Goal: Obtain resource: Download file/media

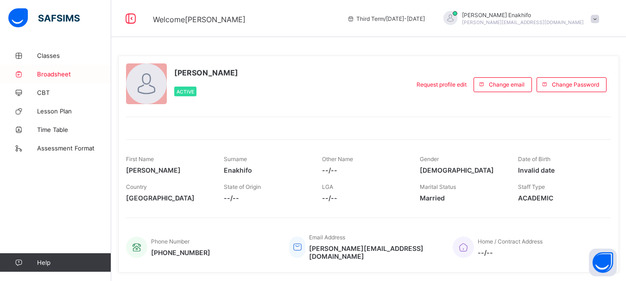
click at [60, 74] on span "Broadsheet" at bounding box center [74, 73] width 74 height 7
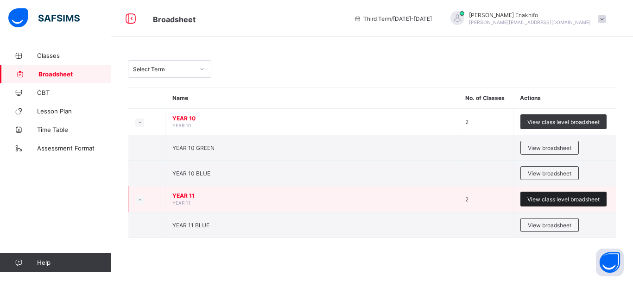
click at [569, 196] on span "View class level broadsheet" at bounding box center [563, 199] width 72 height 7
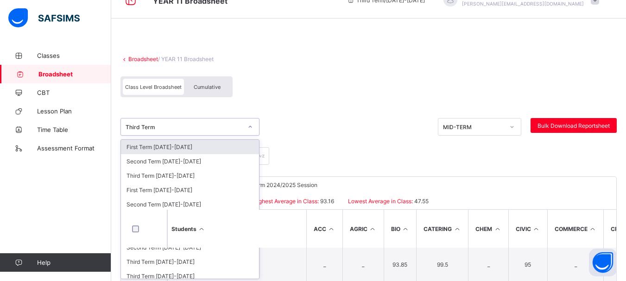
click at [250, 136] on div "option First Term [DATE]-[DATE] focused, 1 of 10. 10 results available. Use Up …" at bounding box center [189, 127] width 139 height 18
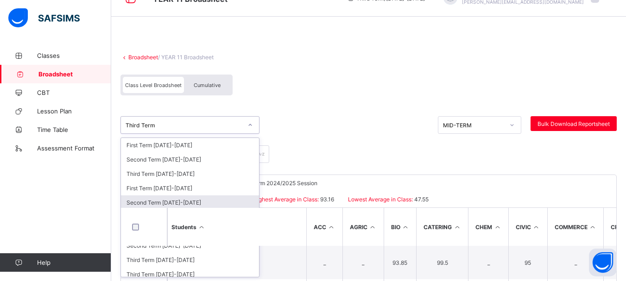
click at [186, 202] on div "Second Term [DATE]-[DATE]" at bounding box center [190, 202] width 138 height 14
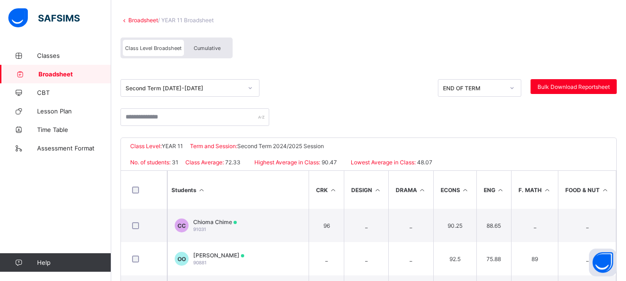
scroll to position [57, 0]
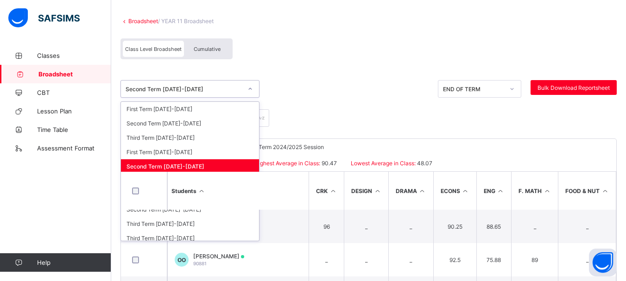
click at [250, 89] on icon at bounding box center [250, 89] width 3 height 2
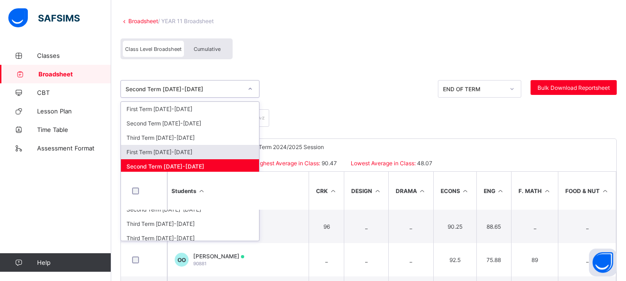
scroll to position [5, 0]
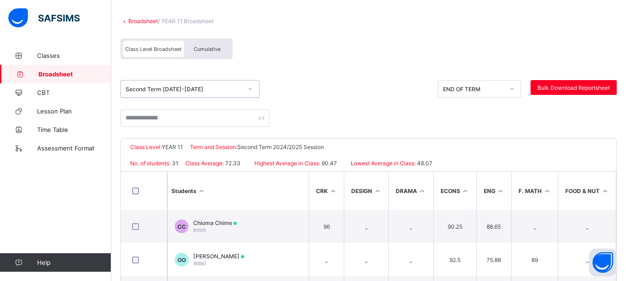
click at [247, 89] on icon at bounding box center [250, 88] width 6 height 9
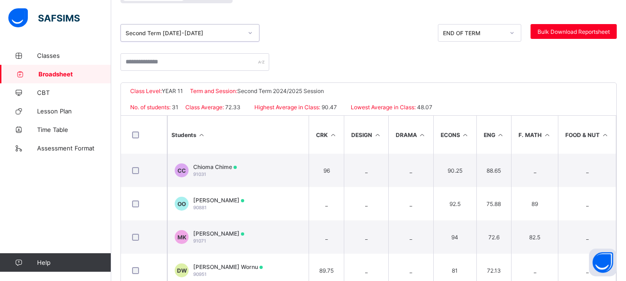
scroll to position [113, 0]
click at [253, 34] on div at bounding box center [250, 32] width 16 height 15
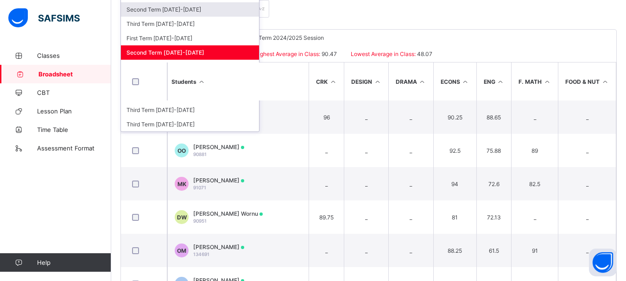
scroll to position [166, 0]
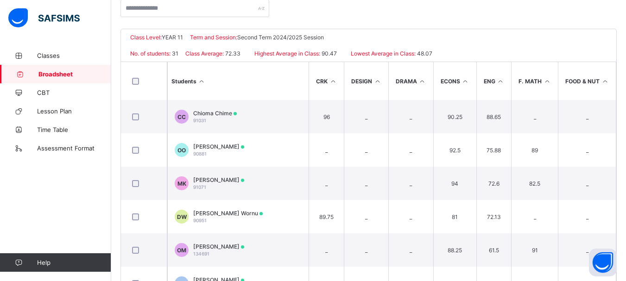
click at [200, 82] on icon at bounding box center [202, 81] width 8 height 7
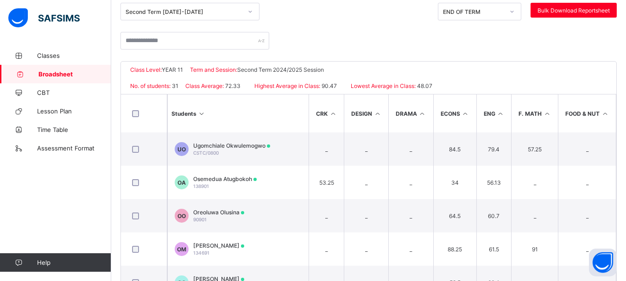
scroll to position [133, 0]
click at [252, 14] on icon at bounding box center [250, 12] width 6 height 9
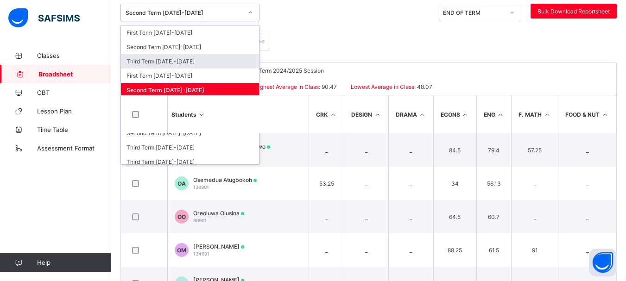
scroll to position [5, 0]
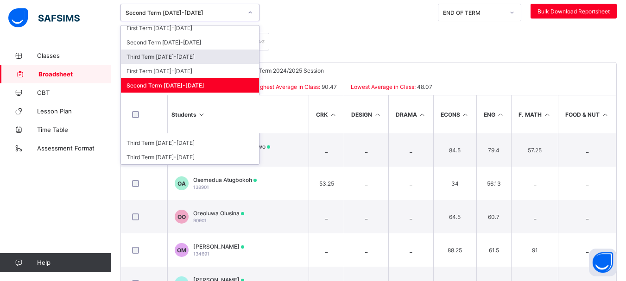
click at [515, 14] on icon at bounding box center [512, 12] width 6 height 9
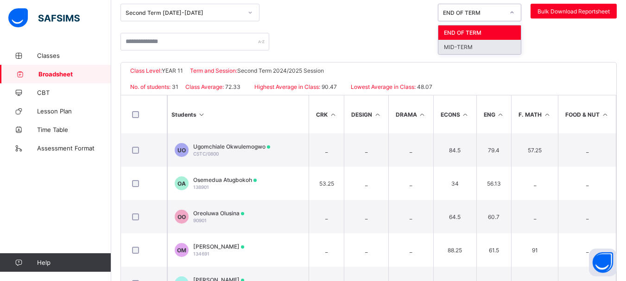
click at [328, 39] on div at bounding box center [368, 47] width 496 height 29
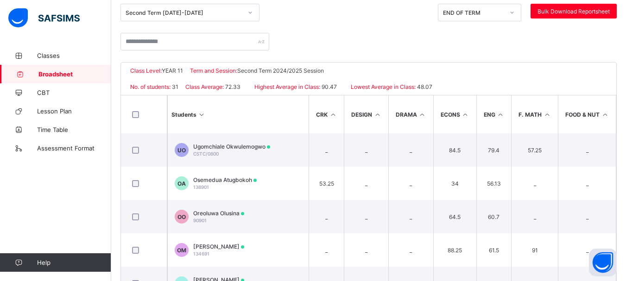
click at [62, 74] on span "Broadsheet" at bounding box center [74, 73] width 73 height 7
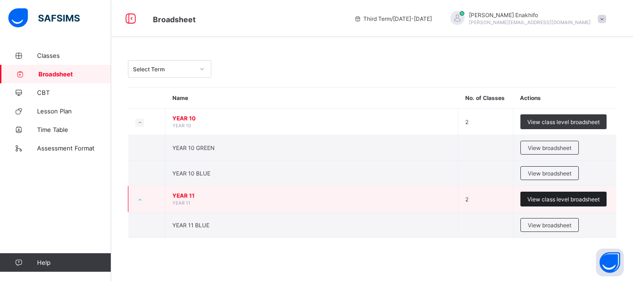
click at [562, 198] on span "View class level broadsheet" at bounding box center [563, 199] width 72 height 7
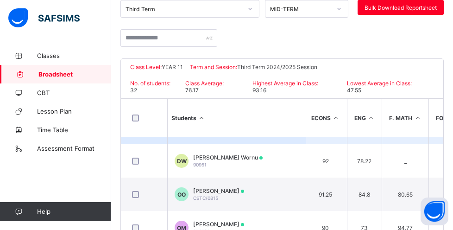
scroll to position [93, 424]
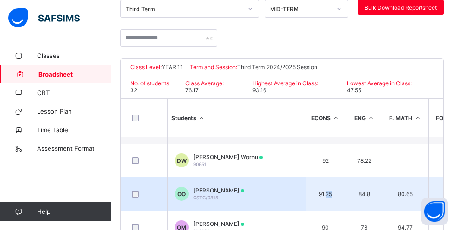
drag, startPoint x: 332, startPoint y: 187, endPoint x: 326, endPoint y: 187, distance: 5.6
click at [326, 187] on td "91.25" at bounding box center [325, 193] width 43 height 33
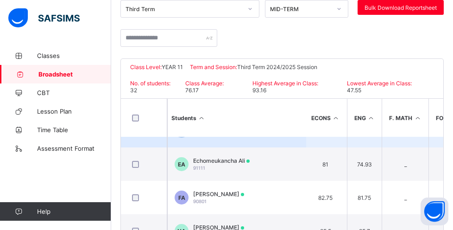
scroll to position [257, 424]
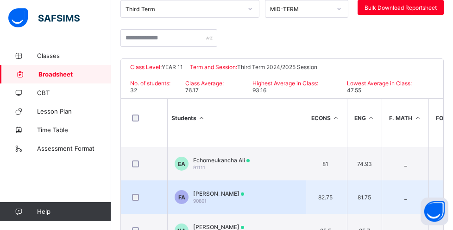
click at [229, 190] on span "[PERSON_NAME]" at bounding box center [218, 193] width 51 height 7
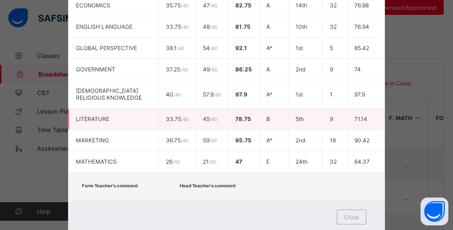
scroll to position [332, 0]
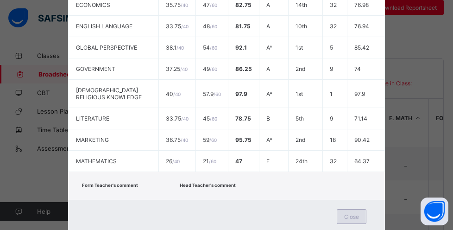
click at [347, 213] on span "Close" at bounding box center [351, 216] width 15 height 7
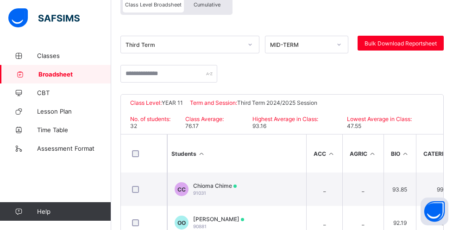
scroll to position [101, 0]
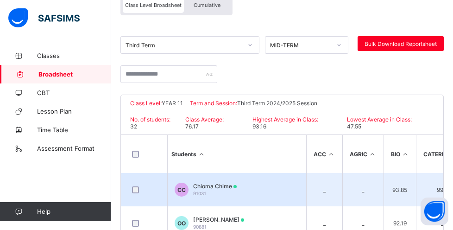
click at [224, 183] on span "Chioma Chime" at bounding box center [215, 186] width 44 height 7
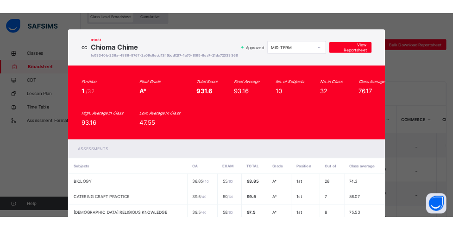
scroll to position [0, 0]
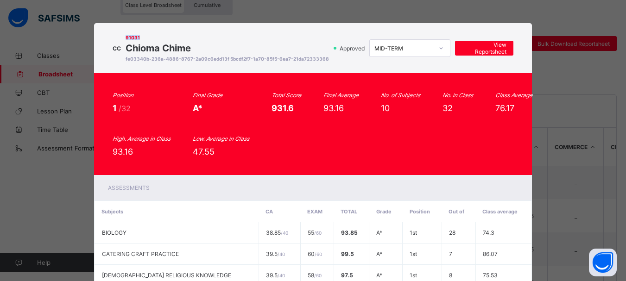
drag, startPoint x: 163, startPoint y: 37, endPoint x: 143, endPoint y: 40, distance: 19.7
click at [143, 40] on div "CC 91031 Chioma Chime fe03340b-236a-4886-8767-2a09c6edd13f 5bcdf2f7-1a70-85f5-6…" at bounding box center [313, 47] width 401 height 31
copy div "91031"
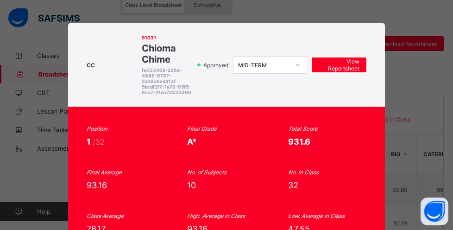
click at [245, 32] on div "CC 91031 Chioma Chime fe03340b-236a-4886-8767-2a09c6edd13f 5bcdf2f7-1a70-85f5-6…" at bounding box center [226, 64] width 317 height 83
click at [288, 137] on span "931.6" at bounding box center [299, 142] width 22 height 10
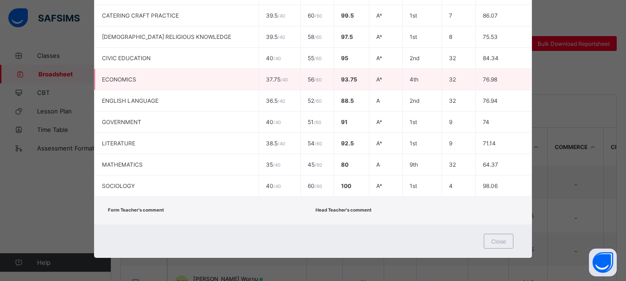
scroll to position [197, 0]
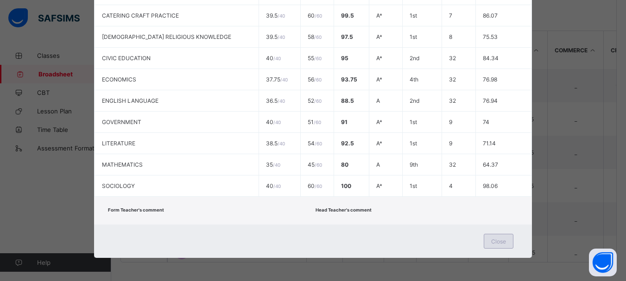
click at [506, 244] on div "Close" at bounding box center [499, 241] width 30 height 15
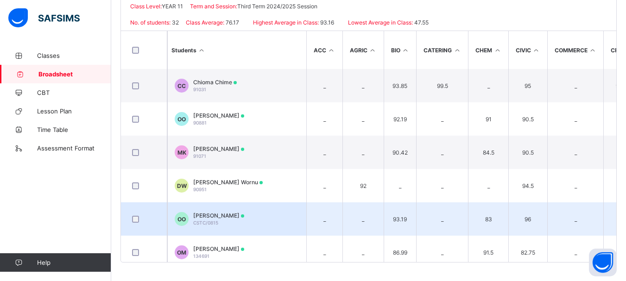
click at [210, 224] on span "CSTC/0815" at bounding box center [205, 223] width 25 height 6
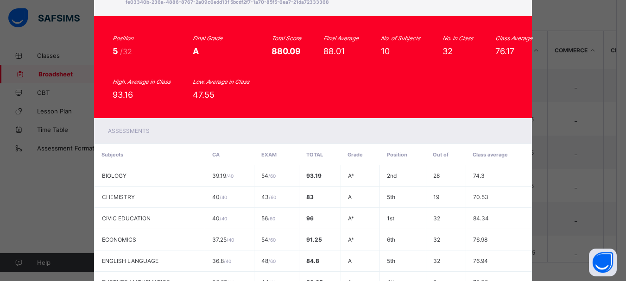
scroll to position [0, 0]
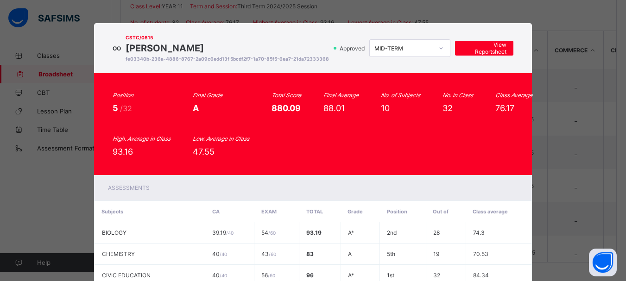
click at [62, 195] on div "OO CSTC/0815 [PERSON_NAME] fe03340b-236a-4886-8767-2a09c6edd13f 5bcdf2f7-1a70-8…" at bounding box center [313, 140] width 626 height 281
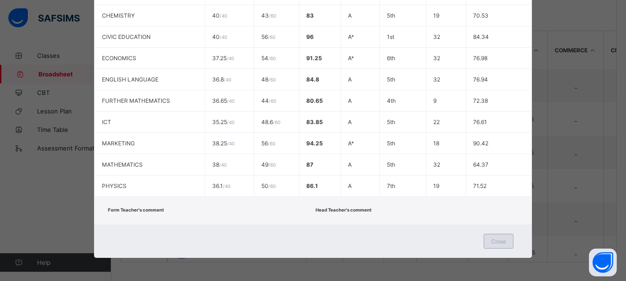
click at [500, 241] on span "Close" at bounding box center [498, 241] width 15 height 7
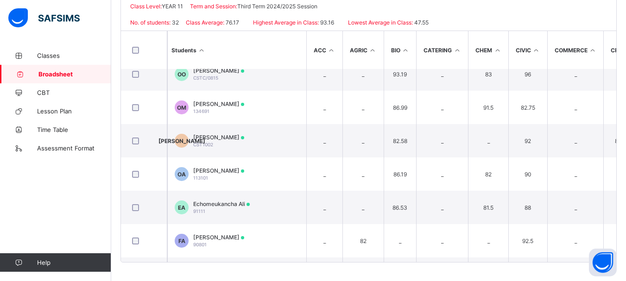
scroll to position [145, 0]
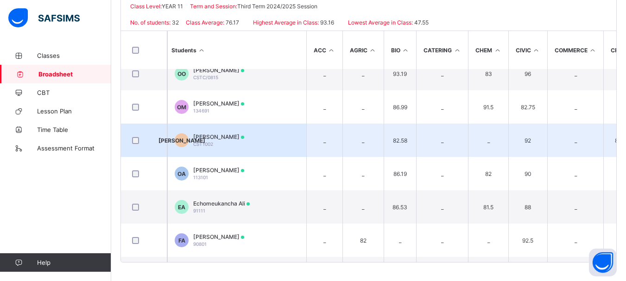
click at [218, 148] on td "JA [PERSON_NAME] CST1002" at bounding box center [236, 140] width 139 height 33
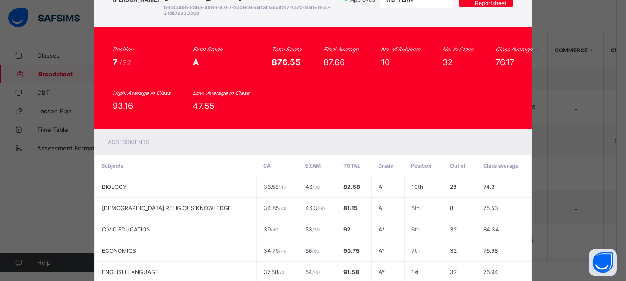
scroll to position [0, 0]
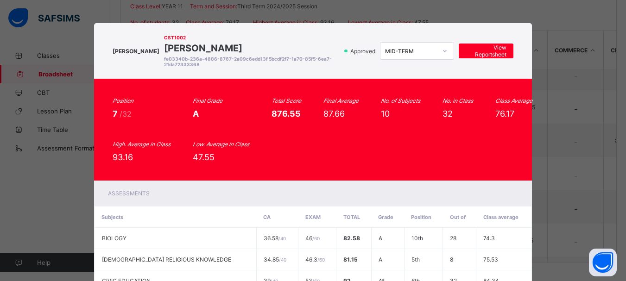
click at [73, 218] on div "JA CST1002 [PERSON_NAME] fe03340b-236a-4886-8767-2a09c6edd13f 5bcdf2f7-1a70-85f…" at bounding box center [313, 140] width 626 height 281
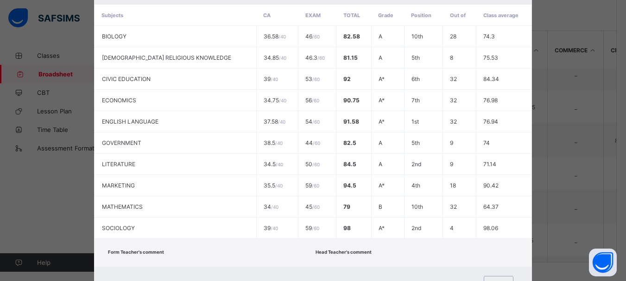
scroll to position [244, 0]
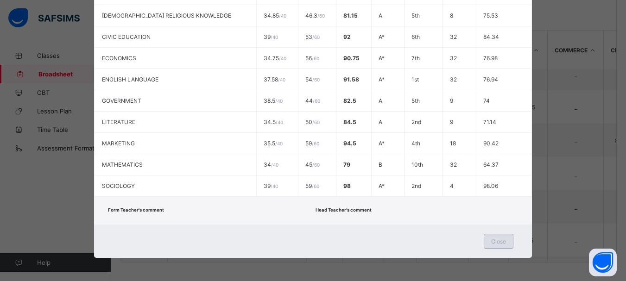
click at [503, 245] on div "Close" at bounding box center [499, 241] width 30 height 15
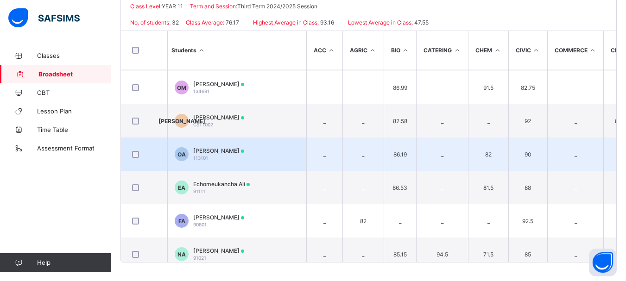
scroll to position [169, 0]
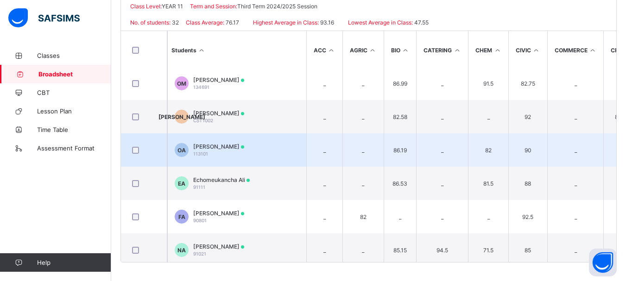
click at [217, 152] on div "Oghenegare Adasen 113101" at bounding box center [218, 150] width 51 height 14
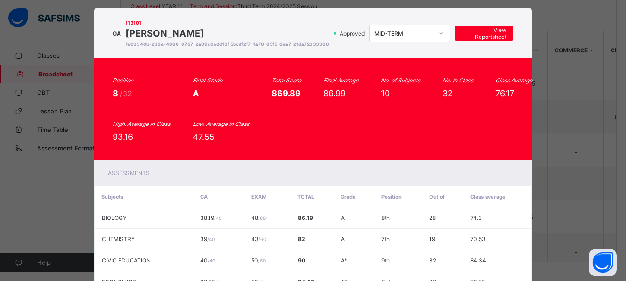
scroll to position [0, 0]
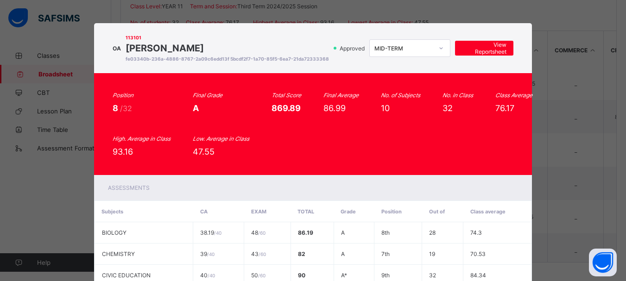
click at [147, 213] on th "Subjects" at bounding box center [143, 211] width 99 height 21
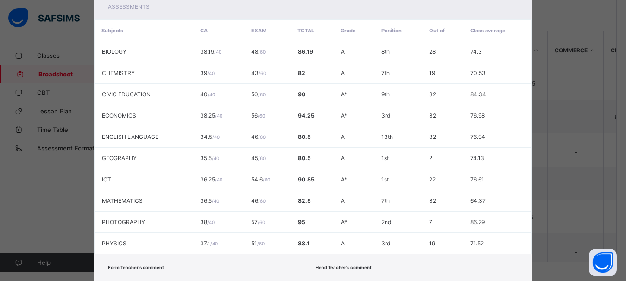
scroll to position [244, 0]
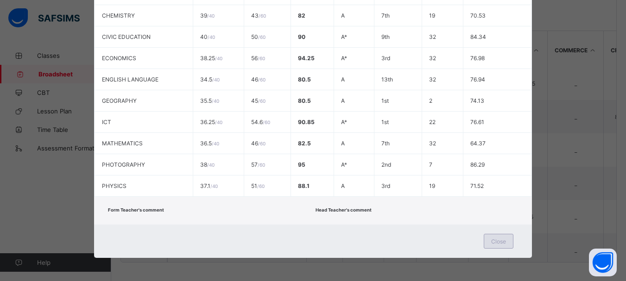
click at [490, 245] on div "Close" at bounding box center [499, 241] width 30 height 15
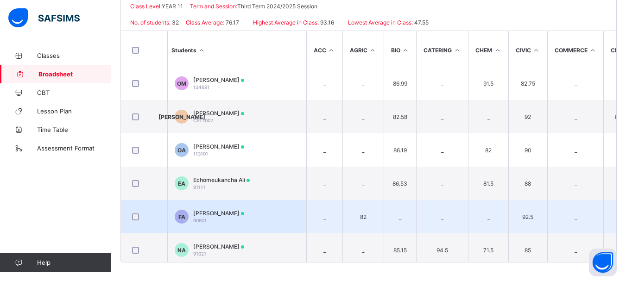
click at [210, 215] on span "[PERSON_NAME]" at bounding box center [218, 213] width 51 height 7
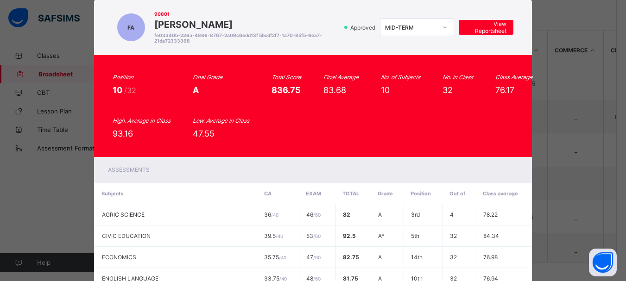
scroll to position [23, 0]
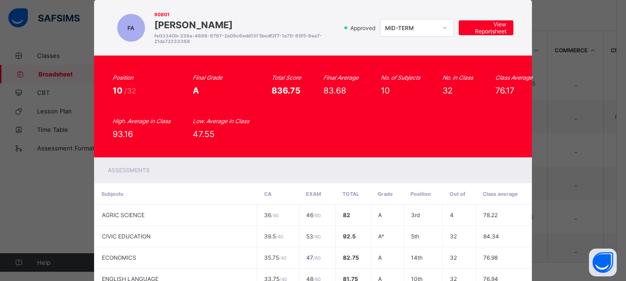
click at [138, 204] on th "Subjects" at bounding box center [175, 193] width 163 height 21
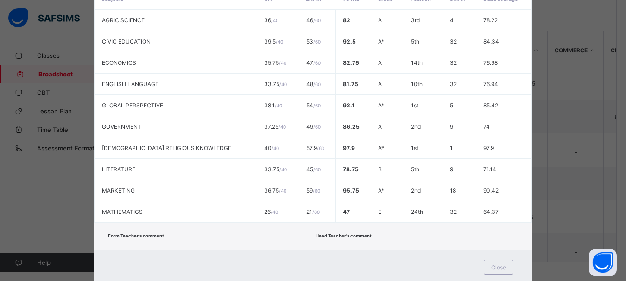
scroll to position [244, 0]
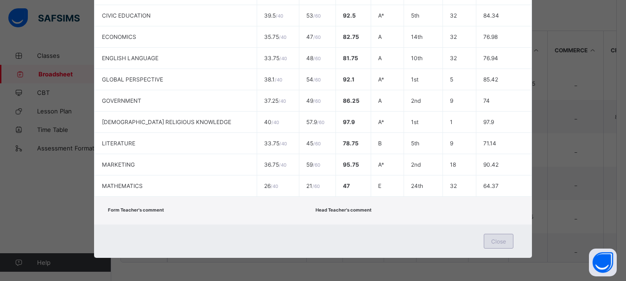
click at [491, 246] on div "Close" at bounding box center [499, 241] width 30 height 15
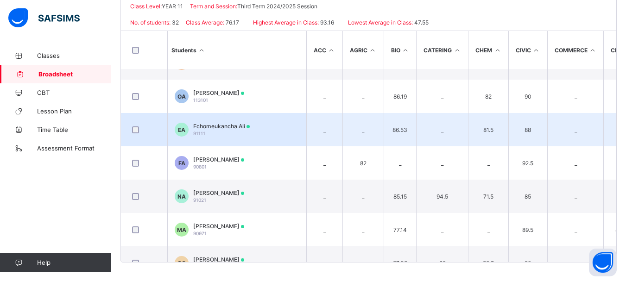
scroll to position [223, 0]
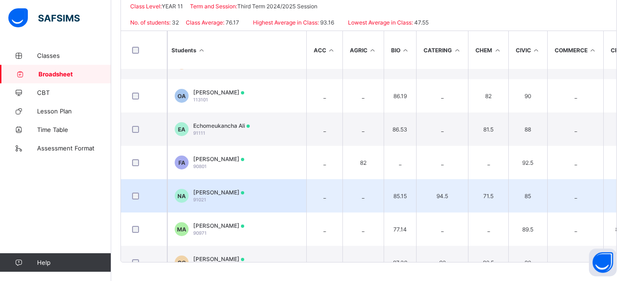
click at [218, 192] on span "[PERSON_NAME]" at bounding box center [218, 192] width 51 height 7
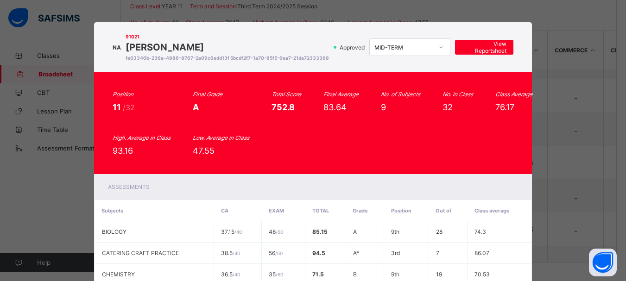
scroll to position [0, 0]
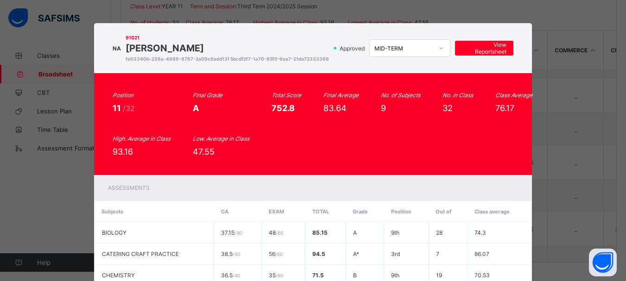
click at [170, 210] on th "Subjects" at bounding box center [153, 211] width 119 height 21
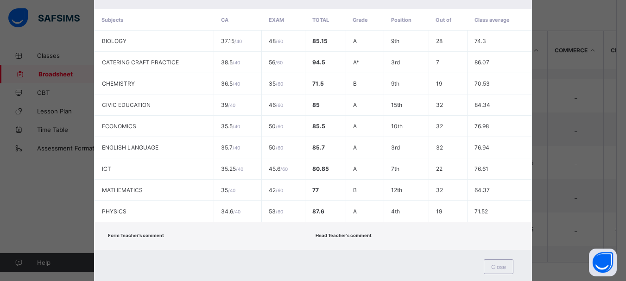
scroll to position [223, 0]
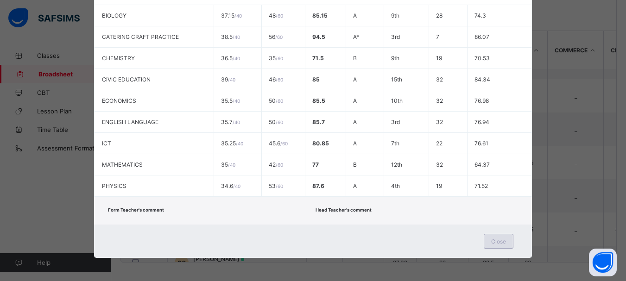
click at [497, 247] on div "Close" at bounding box center [499, 241] width 30 height 15
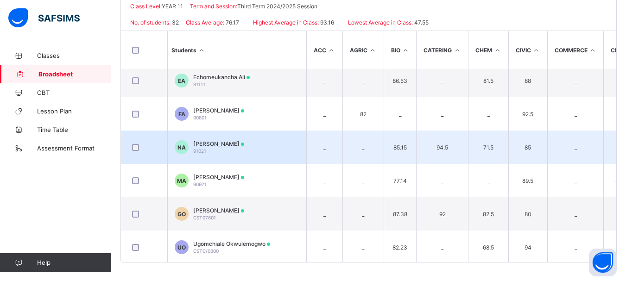
scroll to position [272, 0]
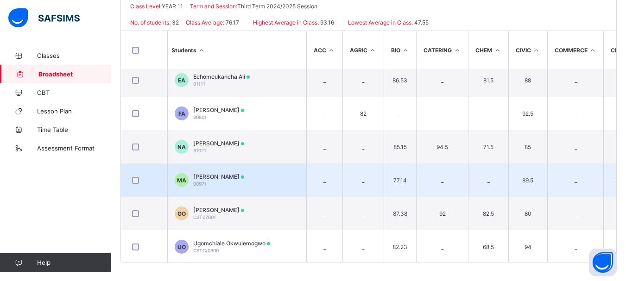
click at [212, 177] on span "[PERSON_NAME]" at bounding box center [218, 176] width 51 height 7
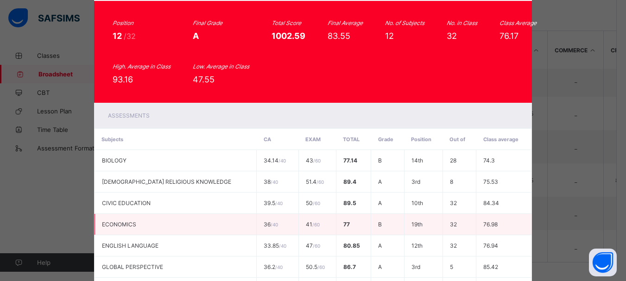
scroll to position [0, 0]
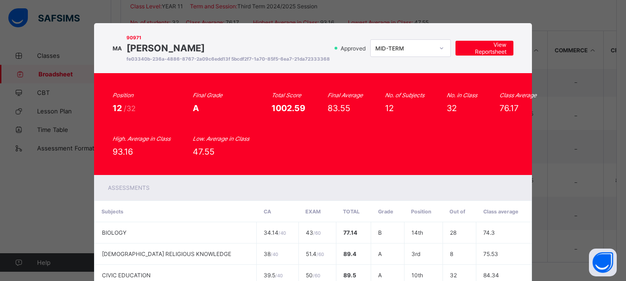
click at [157, 216] on th "Subjects" at bounding box center [175, 211] width 162 height 21
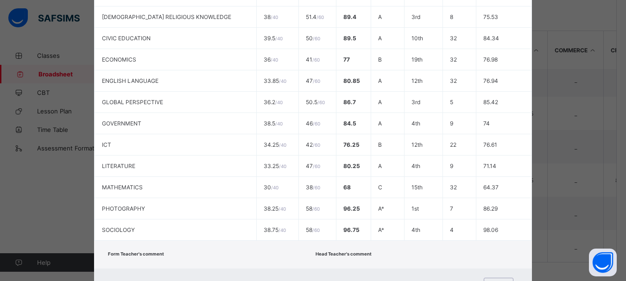
scroll to position [287, 0]
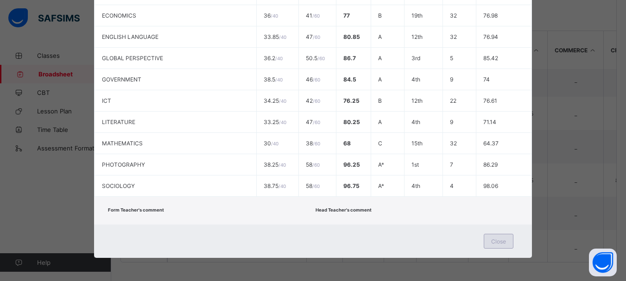
click at [497, 243] on span "Close" at bounding box center [498, 241] width 15 height 7
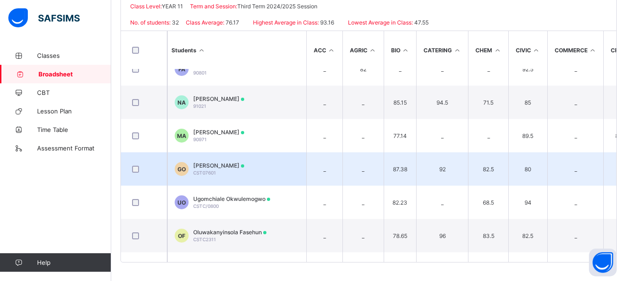
scroll to position [317, 0]
click at [239, 162] on span "[PERSON_NAME]" at bounding box center [218, 165] width 51 height 7
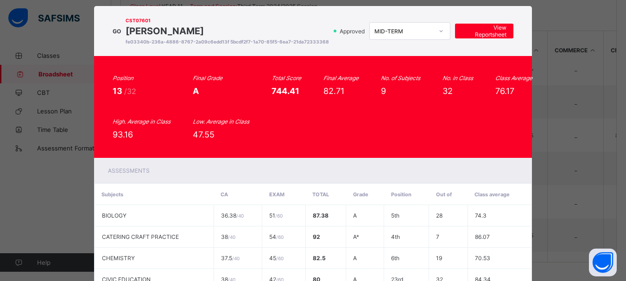
scroll to position [0, 0]
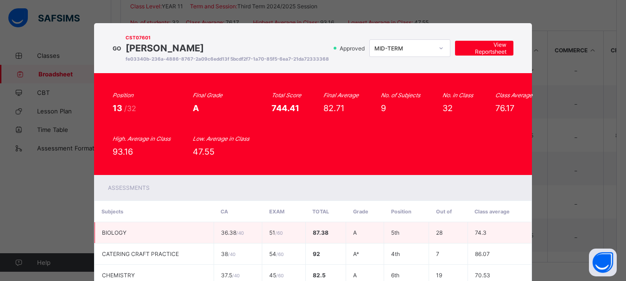
click at [159, 237] on td "BIOLOGY" at bounding box center [153, 232] width 119 height 21
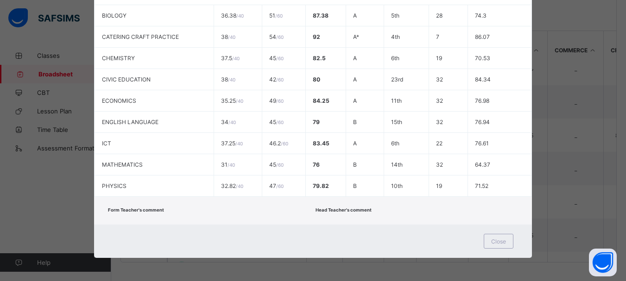
scroll to position [223, 0]
click at [509, 244] on div "Close" at bounding box center [499, 241] width 30 height 15
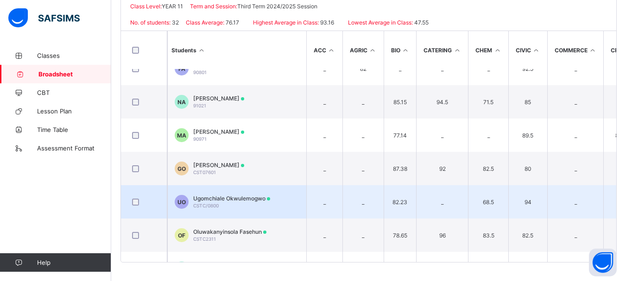
click at [255, 197] on span "Ugomchiale Okwulemogwo" at bounding box center [231, 198] width 77 height 7
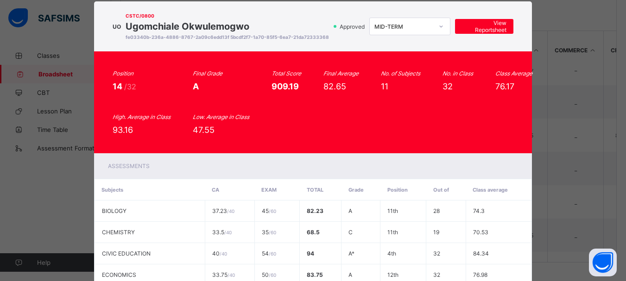
scroll to position [21, 0]
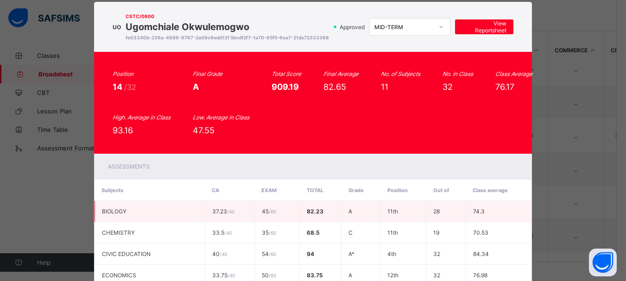
click at [156, 215] on td "BIOLOGY" at bounding box center [149, 211] width 110 height 21
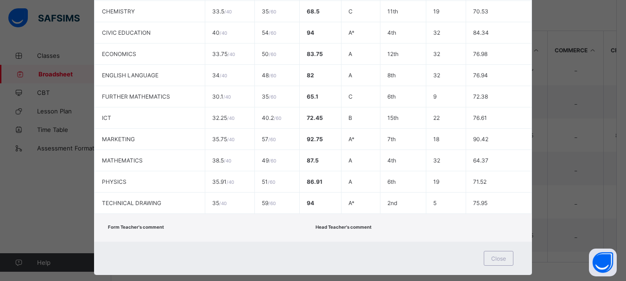
scroll to position [265, 0]
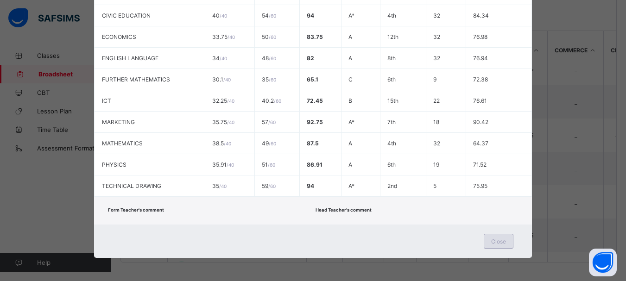
click at [488, 242] on div "Close" at bounding box center [499, 241] width 30 height 15
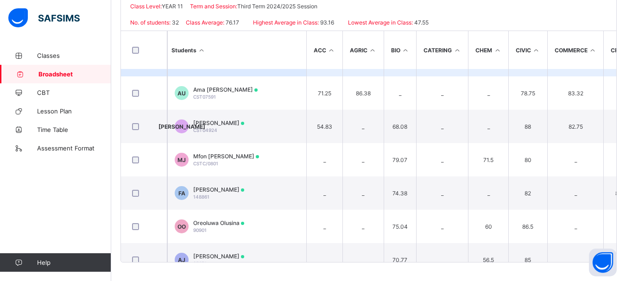
scroll to position [494, 0]
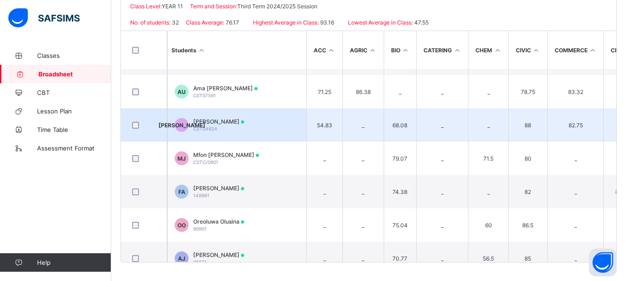
click at [252, 133] on td "[PERSON_NAME] [PERSON_NAME] CST04924" at bounding box center [236, 124] width 139 height 33
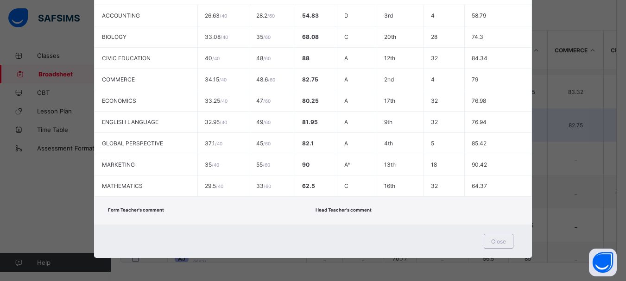
scroll to position [0, 0]
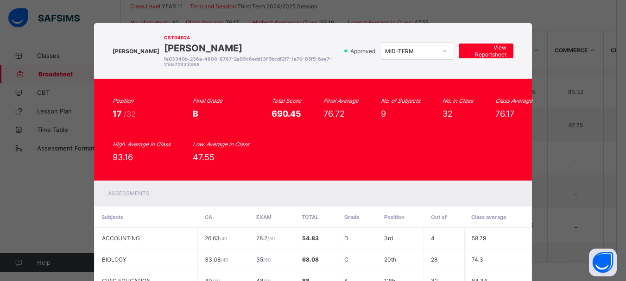
click at [67, 203] on div "JA CST04924 [PERSON_NAME] fe03340b-236a-4886-8767-2a09c6edd13f 5bcdf2f7-1a70-85…" at bounding box center [313, 140] width 626 height 281
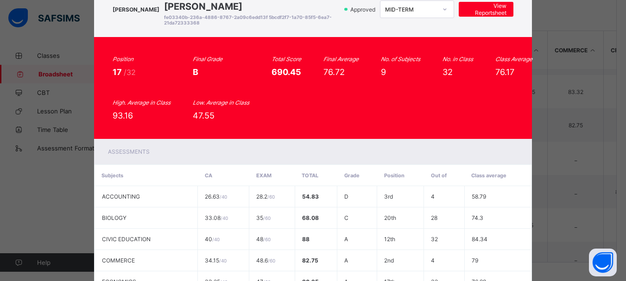
scroll to position [223, 0]
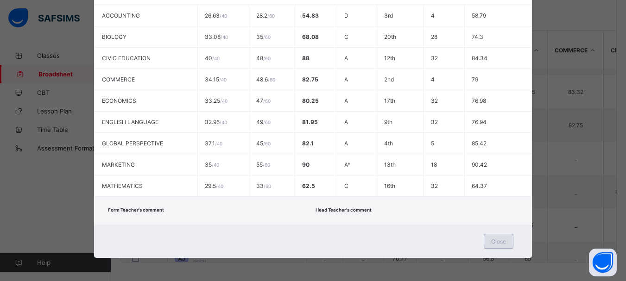
click at [495, 240] on span "Close" at bounding box center [498, 241] width 15 height 7
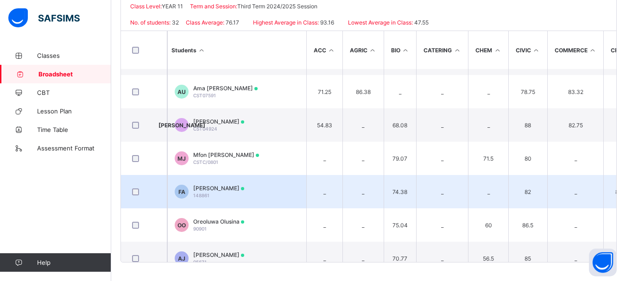
click at [222, 190] on span "[PERSON_NAME]" at bounding box center [218, 188] width 51 height 7
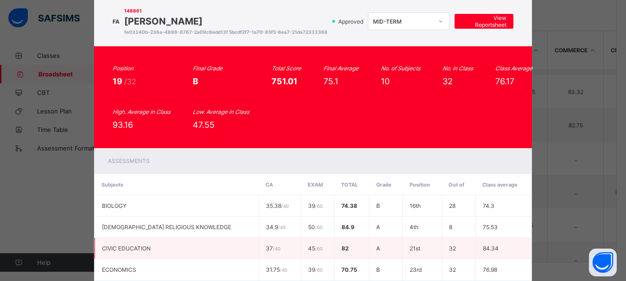
scroll to position [0, 0]
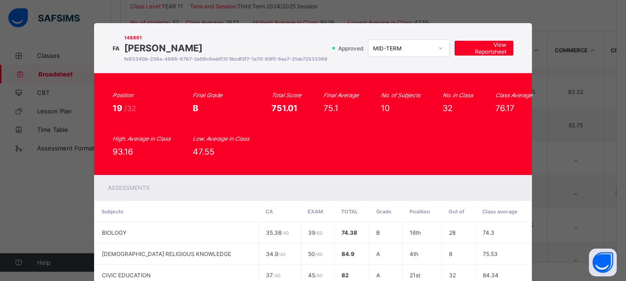
click at [79, 196] on div "FA 148861 [PERSON_NAME] fe03340b-236a-4886-8767-2a09c6edd13f 5bcdf2f7-1a70-85f5…" at bounding box center [313, 140] width 626 height 281
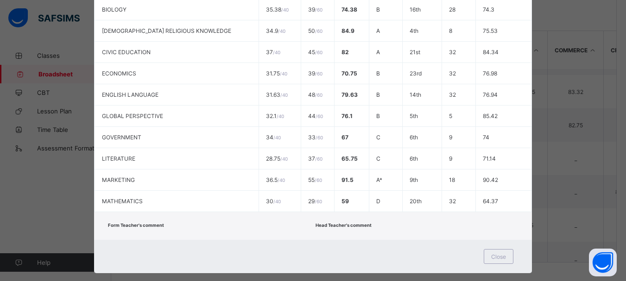
scroll to position [244, 0]
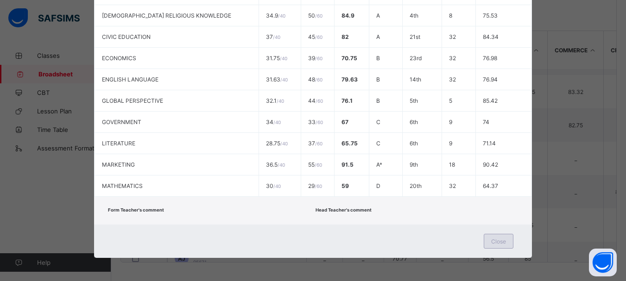
click at [502, 239] on span "Close" at bounding box center [498, 241] width 15 height 7
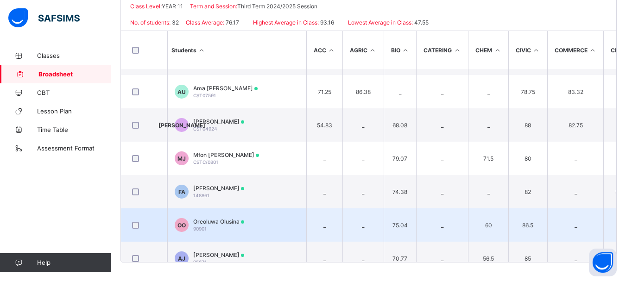
click at [246, 233] on td "OO Oreoluwa Olusina 90901" at bounding box center [236, 224] width 139 height 33
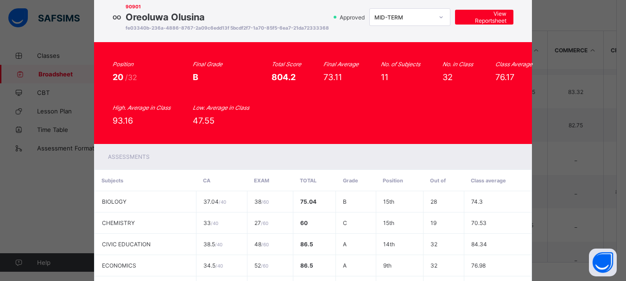
scroll to position [31, 0]
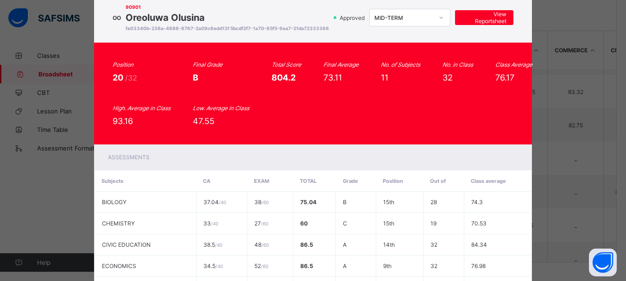
click at [161, 183] on th "Subjects" at bounding box center [144, 180] width 101 height 21
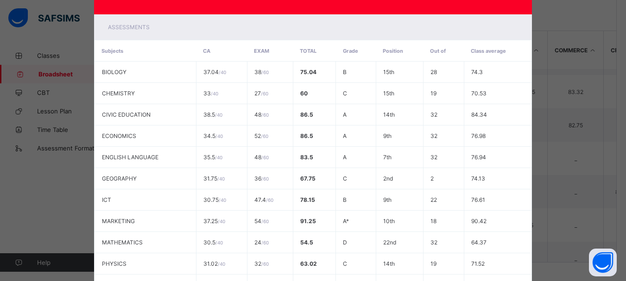
scroll to position [265, 0]
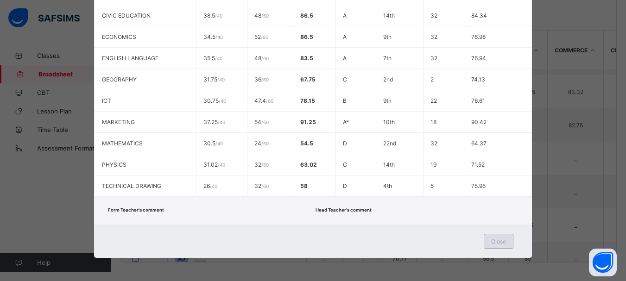
click at [499, 241] on span "Close" at bounding box center [498, 241] width 15 height 7
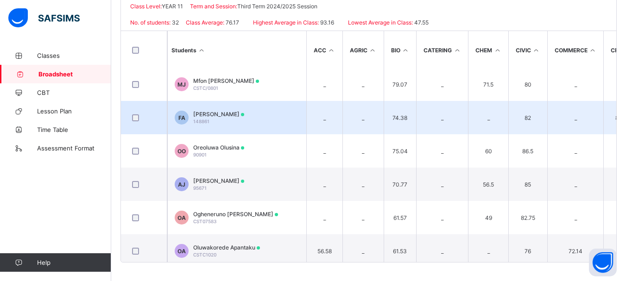
scroll to position [569, 0]
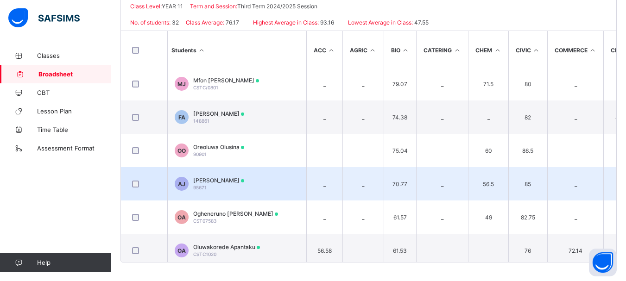
click at [225, 179] on span "[PERSON_NAME]" at bounding box center [218, 180] width 51 height 7
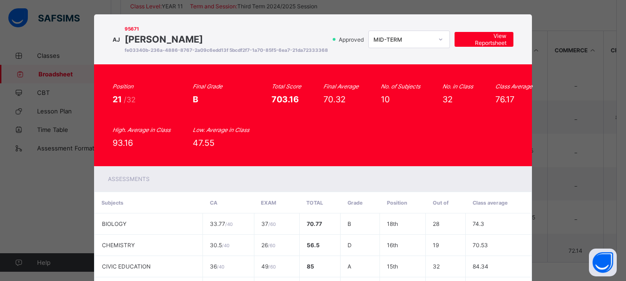
scroll to position [0, 0]
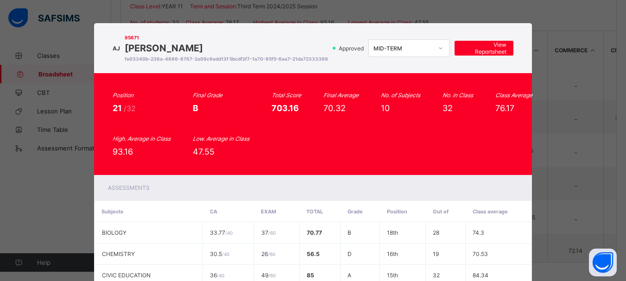
click at [151, 210] on th "Subjects" at bounding box center [148, 211] width 108 height 21
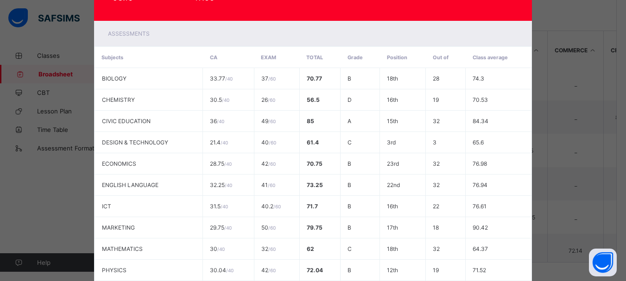
scroll to position [244, 0]
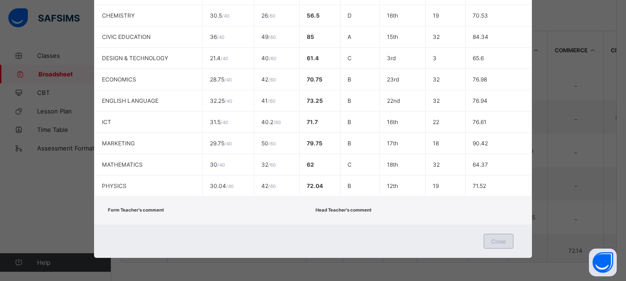
click at [505, 245] on div "Close" at bounding box center [499, 241] width 30 height 15
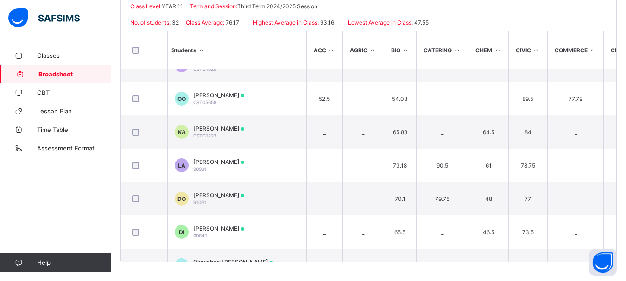
scroll to position [755, 0]
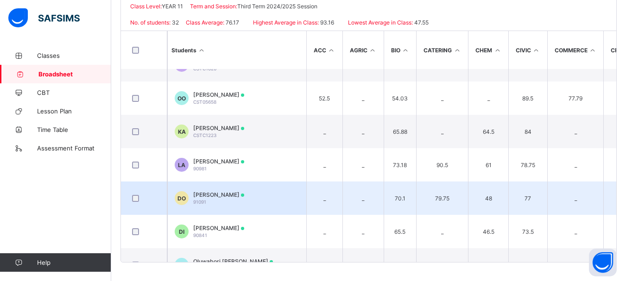
click at [230, 198] on div "[PERSON_NAME] 91091" at bounding box center [218, 198] width 51 height 14
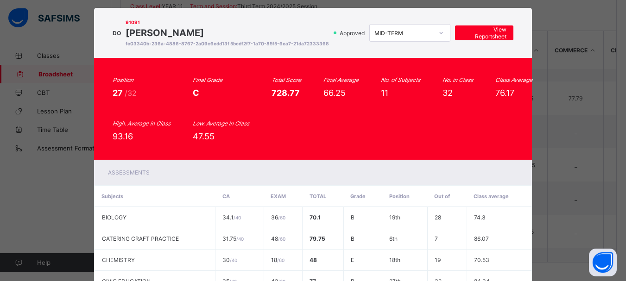
scroll to position [15, 0]
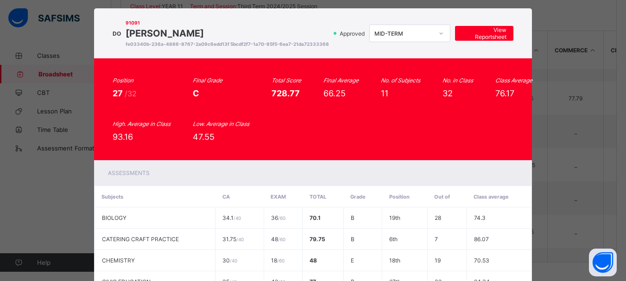
click at [165, 157] on div "Position 27 /32 Final Grade C Total Score 728.77 Final Average 66.25 No. of Sub…" at bounding box center [313, 109] width 438 height 102
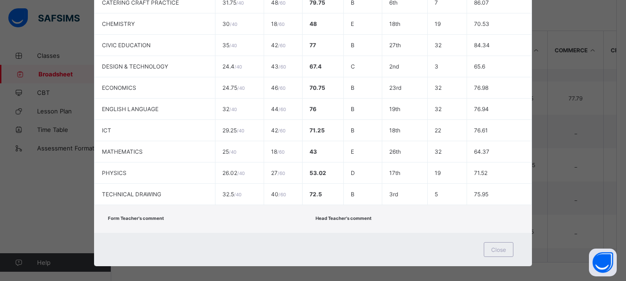
scroll to position [265, 0]
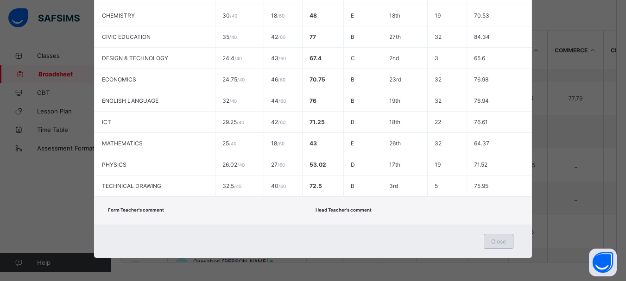
click at [505, 245] on span "Close" at bounding box center [498, 241] width 15 height 7
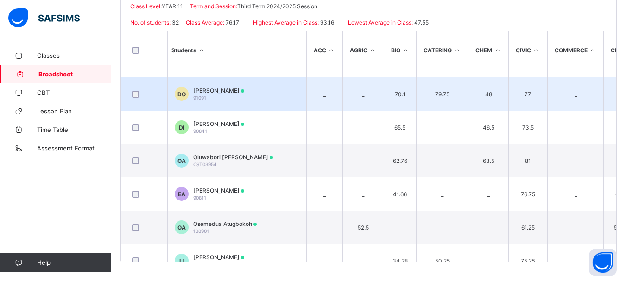
scroll to position [860, 0]
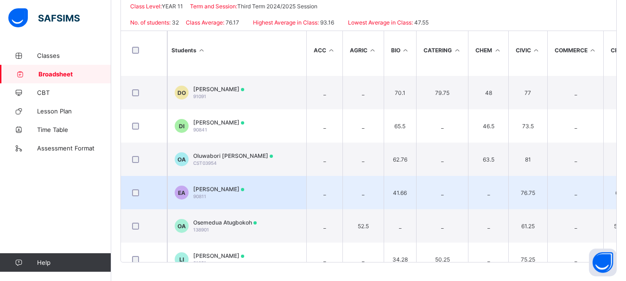
click at [217, 189] on span "[PERSON_NAME]" at bounding box center [218, 189] width 51 height 7
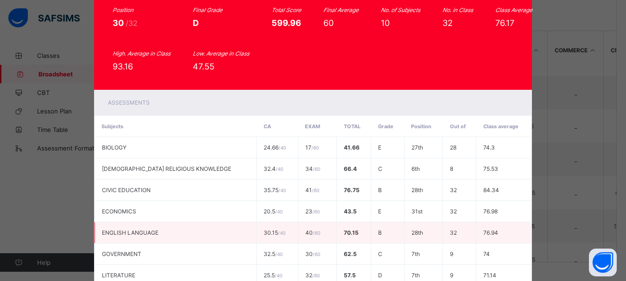
scroll to position [0, 0]
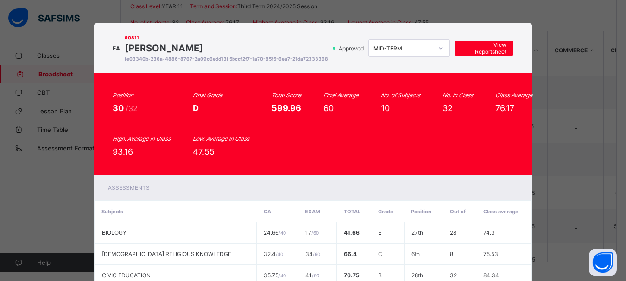
click at [114, 64] on div "EA 90811 [PERSON_NAME] fe03340b-236a-4886-8767-2a09c6edd13f 5bcdf2f7-1a70-85f5-…" at bounding box center [313, 47] width 401 height 31
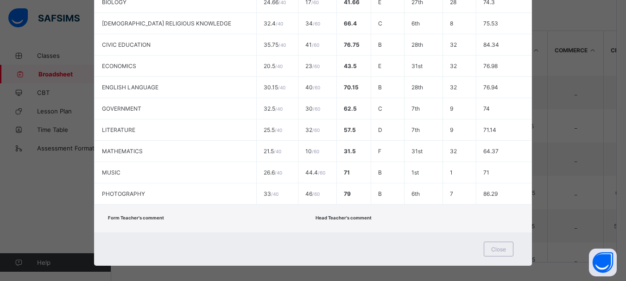
scroll to position [244, 0]
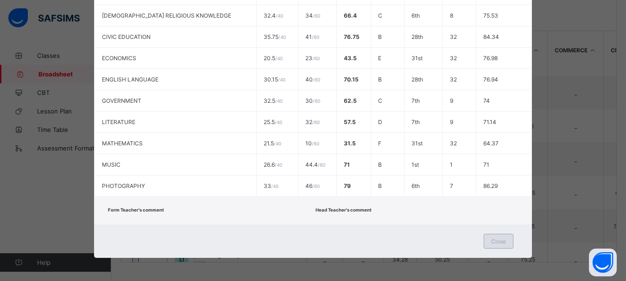
click at [498, 244] on span "Close" at bounding box center [498, 241] width 15 height 7
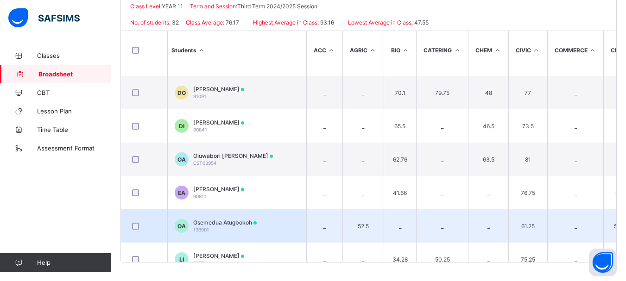
scroll to position [878, 0]
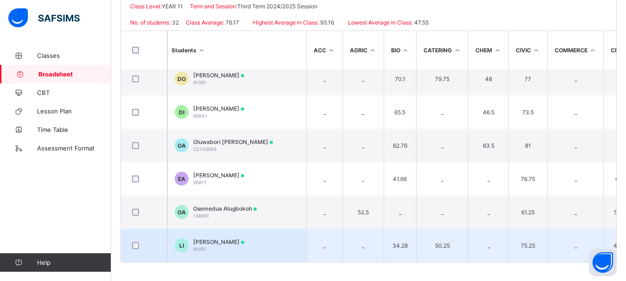
click at [232, 239] on span "[PERSON_NAME]" at bounding box center [218, 242] width 51 height 7
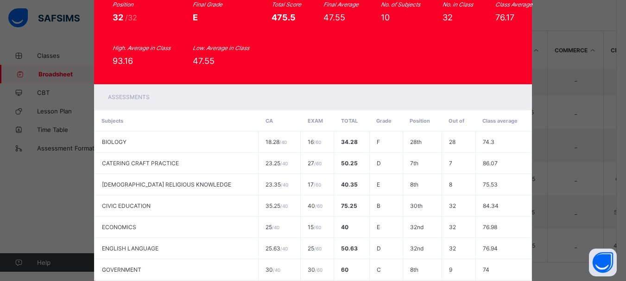
scroll to position [0, 0]
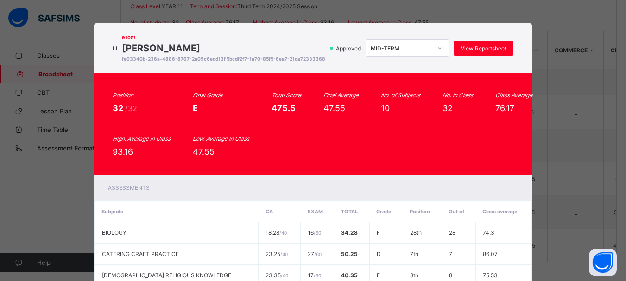
click at [57, 207] on div "LI 91051 [PERSON_NAME] fe03340b-236a-4886-8767-2a09c6edd13f 5bcdf2f7-1a70-85f5-…" at bounding box center [313, 140] width 626 height 281
click at [571, 183] on div "LI 91051 [PERSON_NAME] fe03340b-236a-4886-8767-2a09c6edd13f 5bcdf2f7-1a70-85f5-…" at bounding box center [313, 140] width 626 height 281
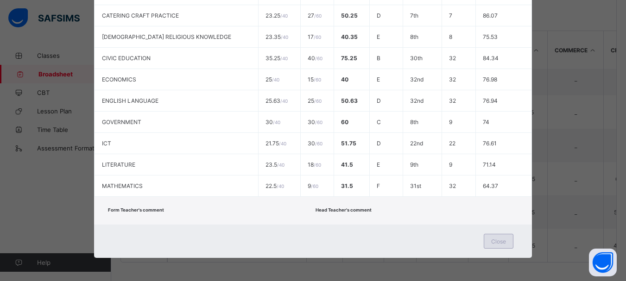
click at [496, 245] on span "Close" at bounding box center [498, 241] width 15 height 7
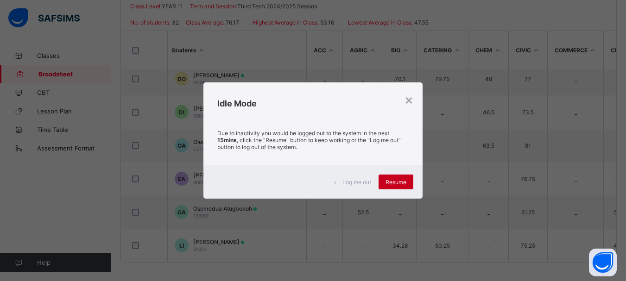
click at [403, 179] on span "Resume" at bounding box center [395, 182] width 21 height 7
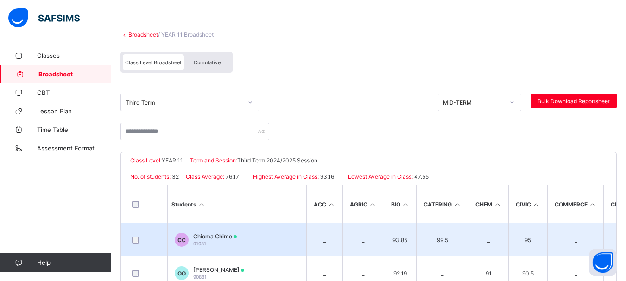
scroll to position [38, 0]
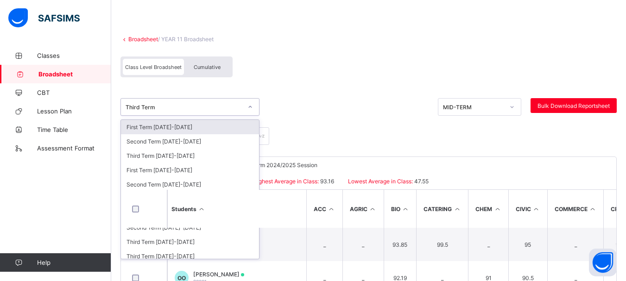
click at [252, 109] on icon at bounding box center [250, 106] width 6 height 9
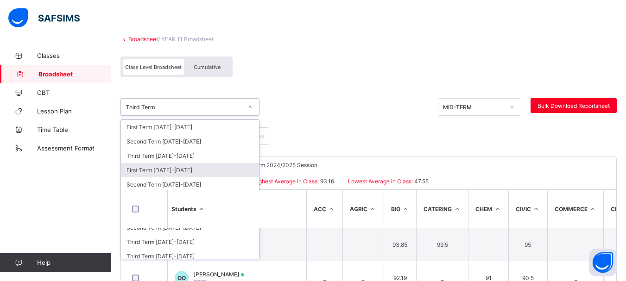
scroll to position [5, 0]
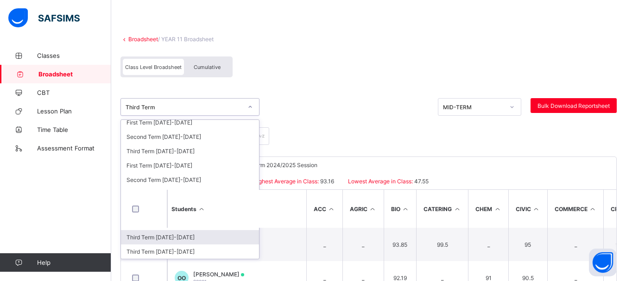
click at [165, 238] on div "Third Term [DATE]-[DATE]" at bounding box center [190, 237] width 138 height 14
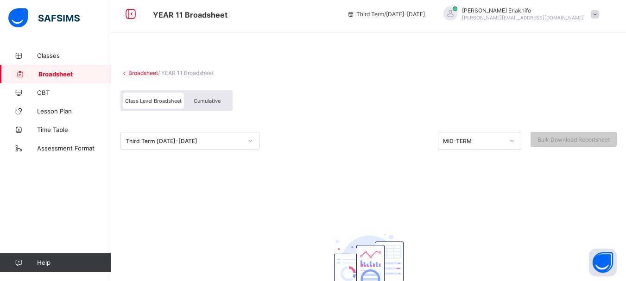
scroll to position [0, 0]
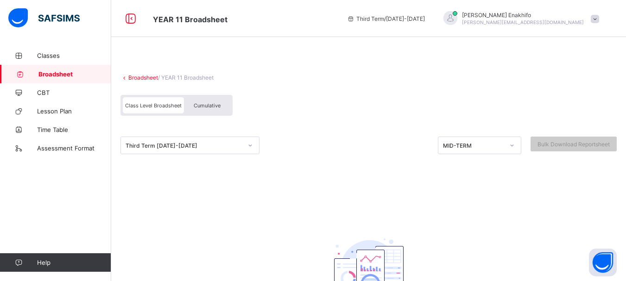
click at [58, 77] on span "Broadsheet" at bounding box center [74, 73] width 73 height 7
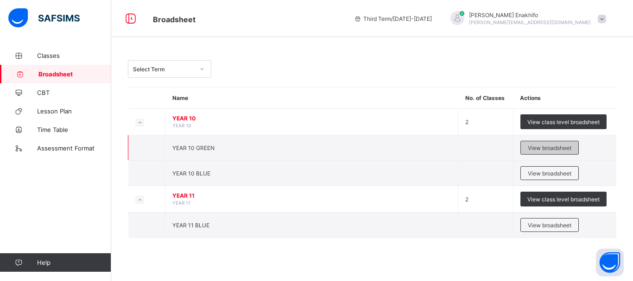
click at [548, 148] on span "View broadsheet" at bounding box center [550, 148] width 44 height 7
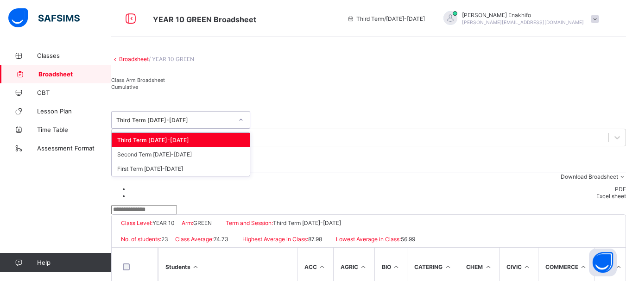
click at [244, 125] on icon at bounding box center [241, 119] width 6 height 9
click at [164, 176] on div "First Term [DATE]-[DATE]" at bounding box center [181, 169] width 138 height 14
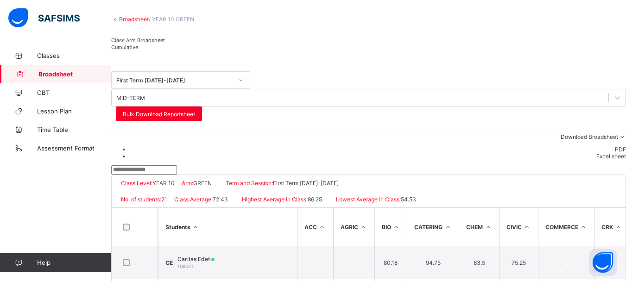
scroll to position [44, 0]
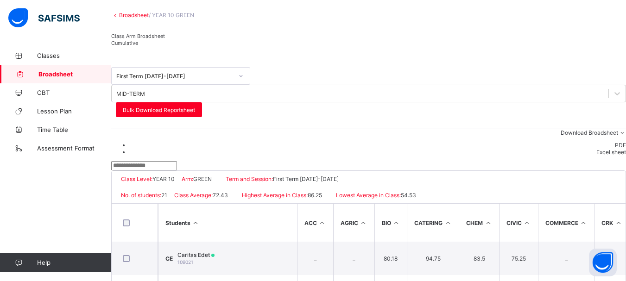
click at [593, 156] on li "Excel sheet" at bounding box center [378, 152] width 496 height 7
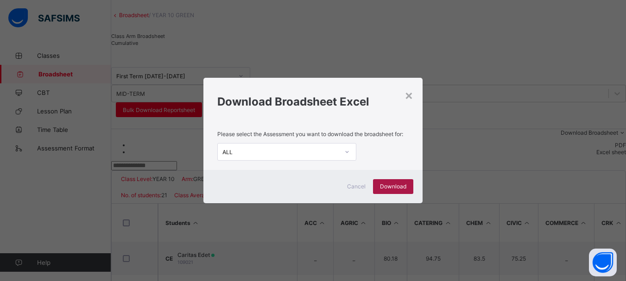
click at [404, 187] on span "Download" at bounding box center [393, 186] width 26 height 7
